Goal: Find specific page/section

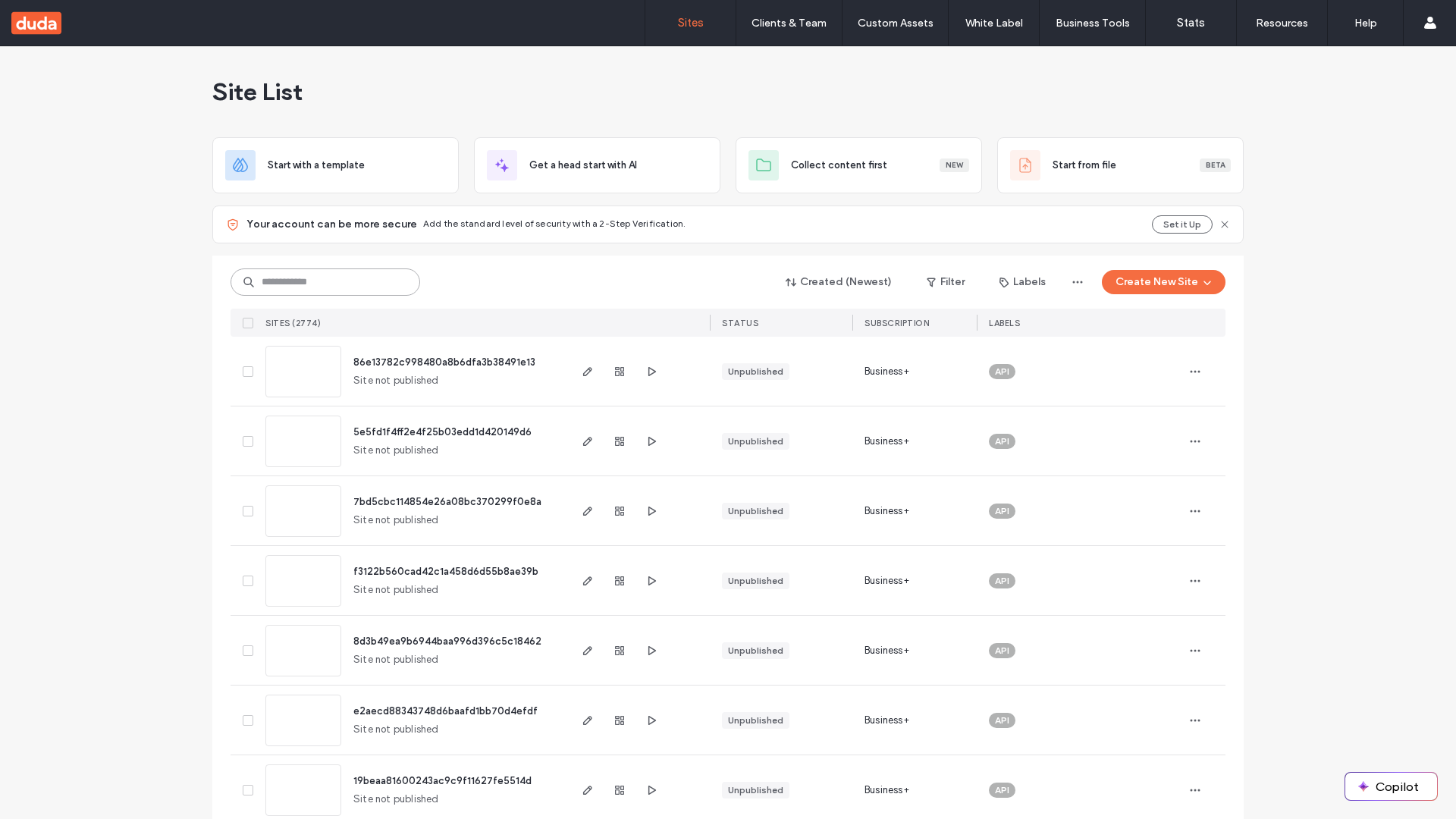
click at [320, 282] on input at bounding box center [325, 282] width 189 height 27
type input "**********"
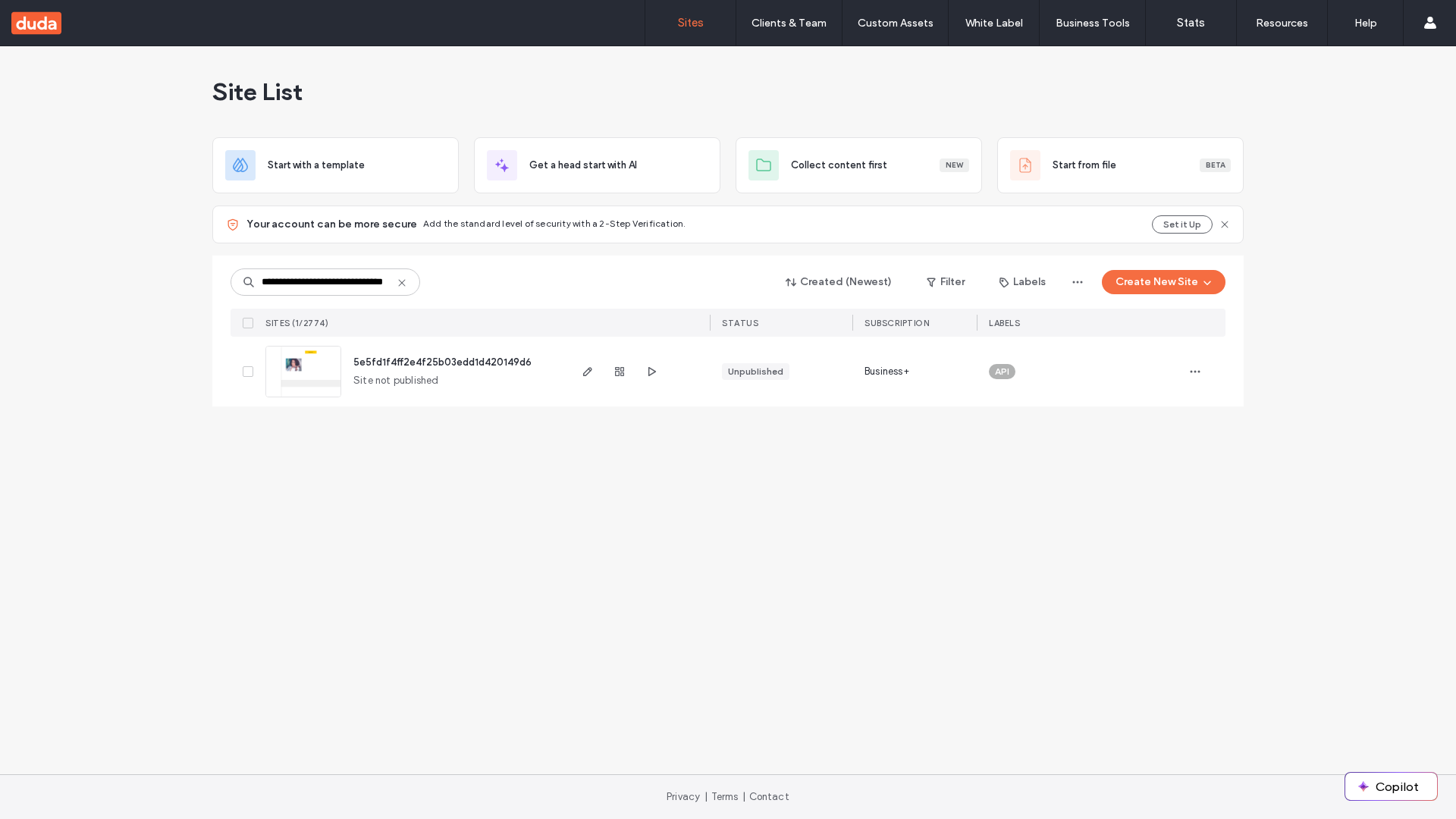
click at [443, 362] on span "5e5fd1f4ff2e4f25b03edd1d420149d6" at bounding box center [442, 362] width 178 height 11
